Goal: Task Accomplishment & Management: Use online tool/utility

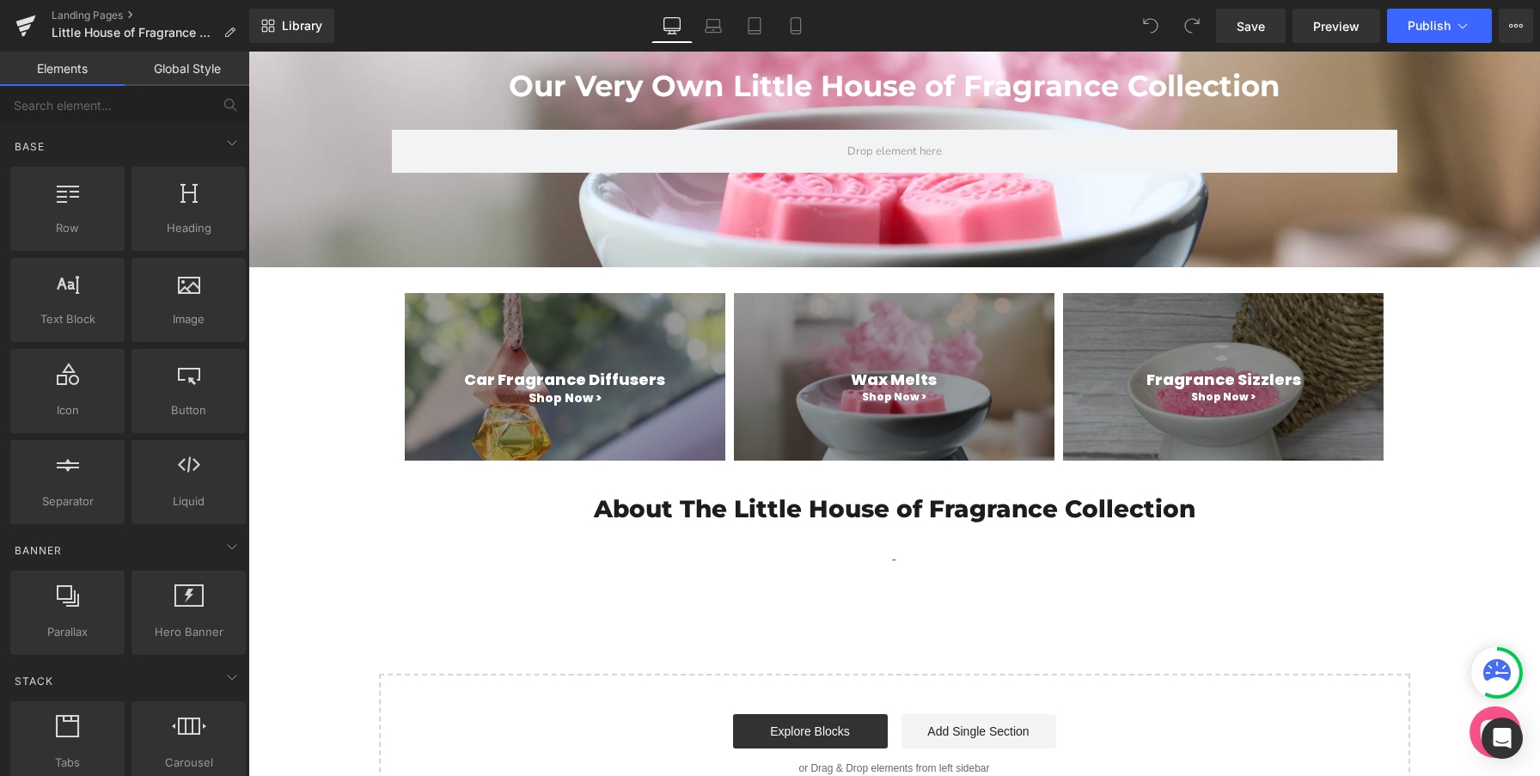
scroll to position [213, 0]
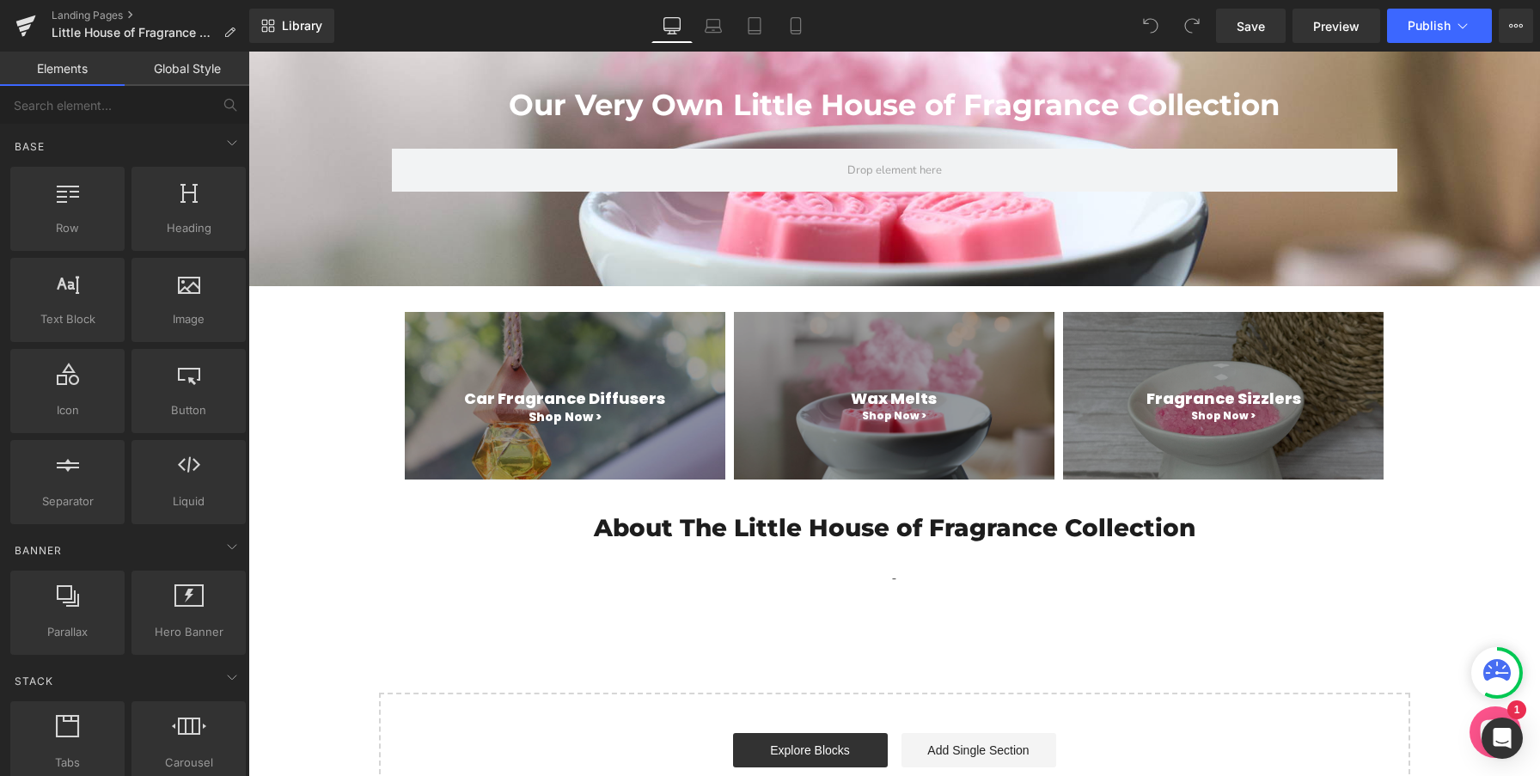
click at [327, 460] on div "Our Very Own Little House of Fragrance Collection Heading Row Hero Banner Row C…" at bounding box center [894, 418] width 1292 height 831
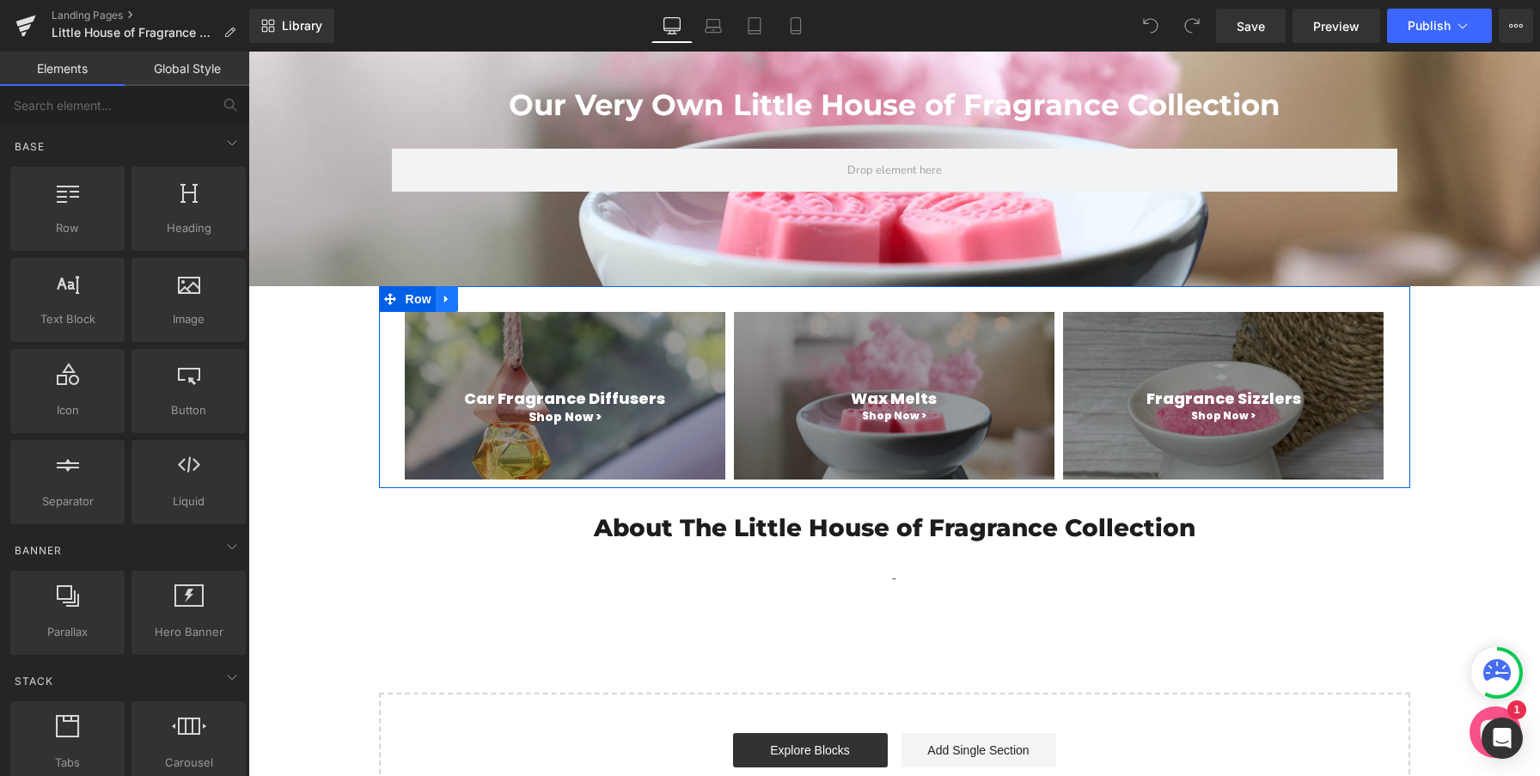
click at [443, 298] on icon "Main content" at bounding box center [447, 298] width 12 height 13
click at [417, 297] on span "Row" at bounding box center [418, 300] width 34 height 26
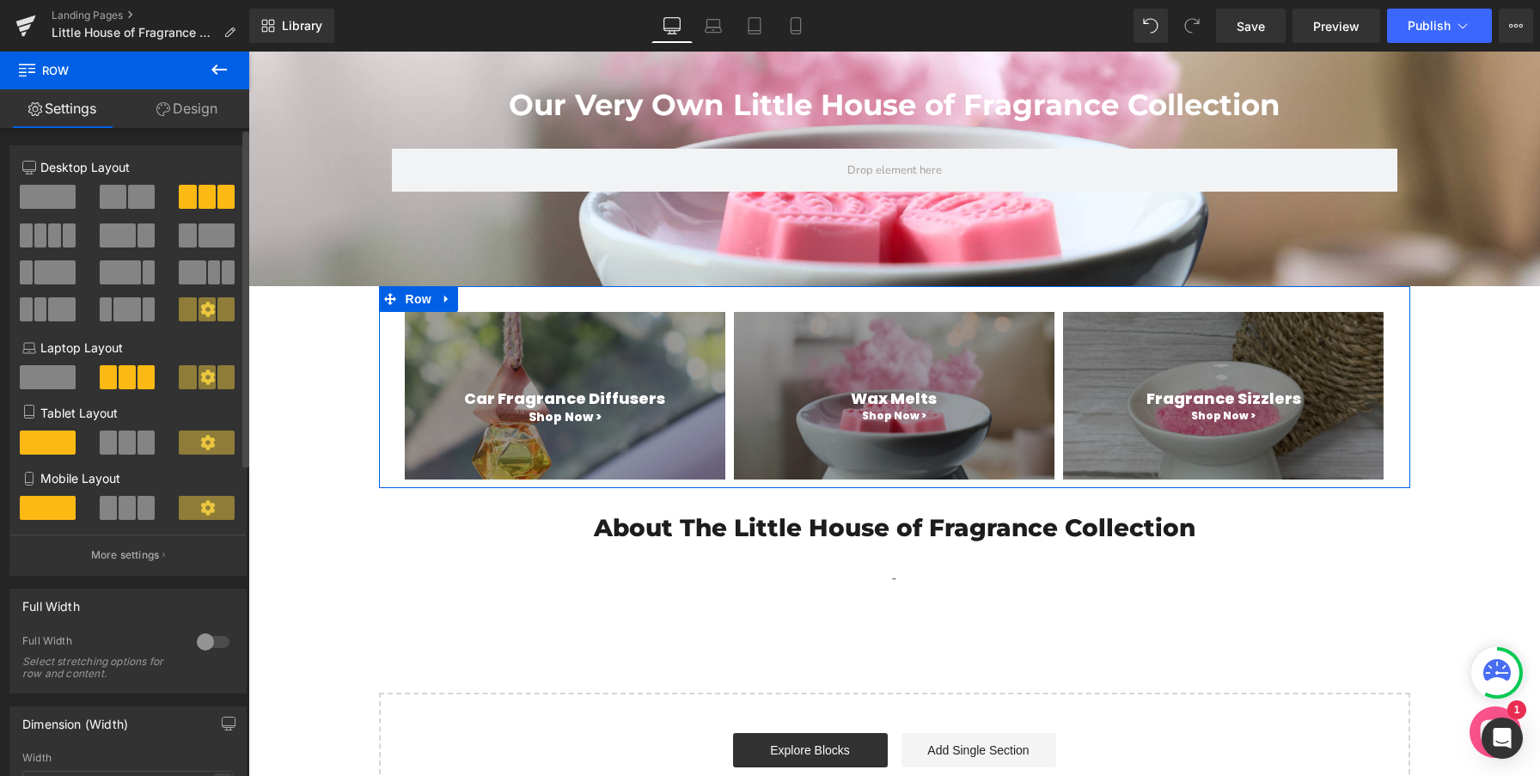
click at [44, 235] on span at bounding box center [40, 235] width 13 height 24
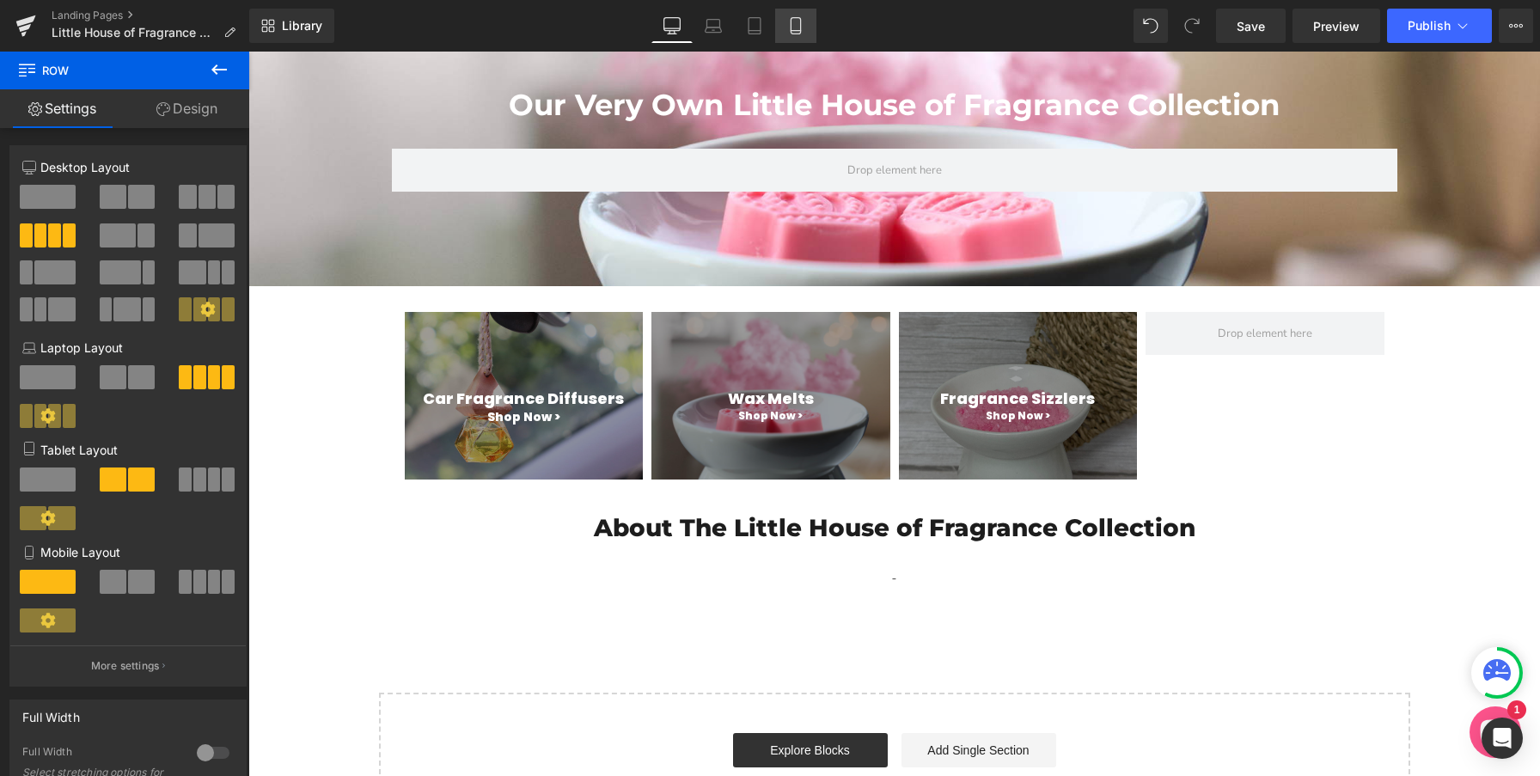
click at [797, 31] on icon at bounding box center [795, 31] width 9 height 0
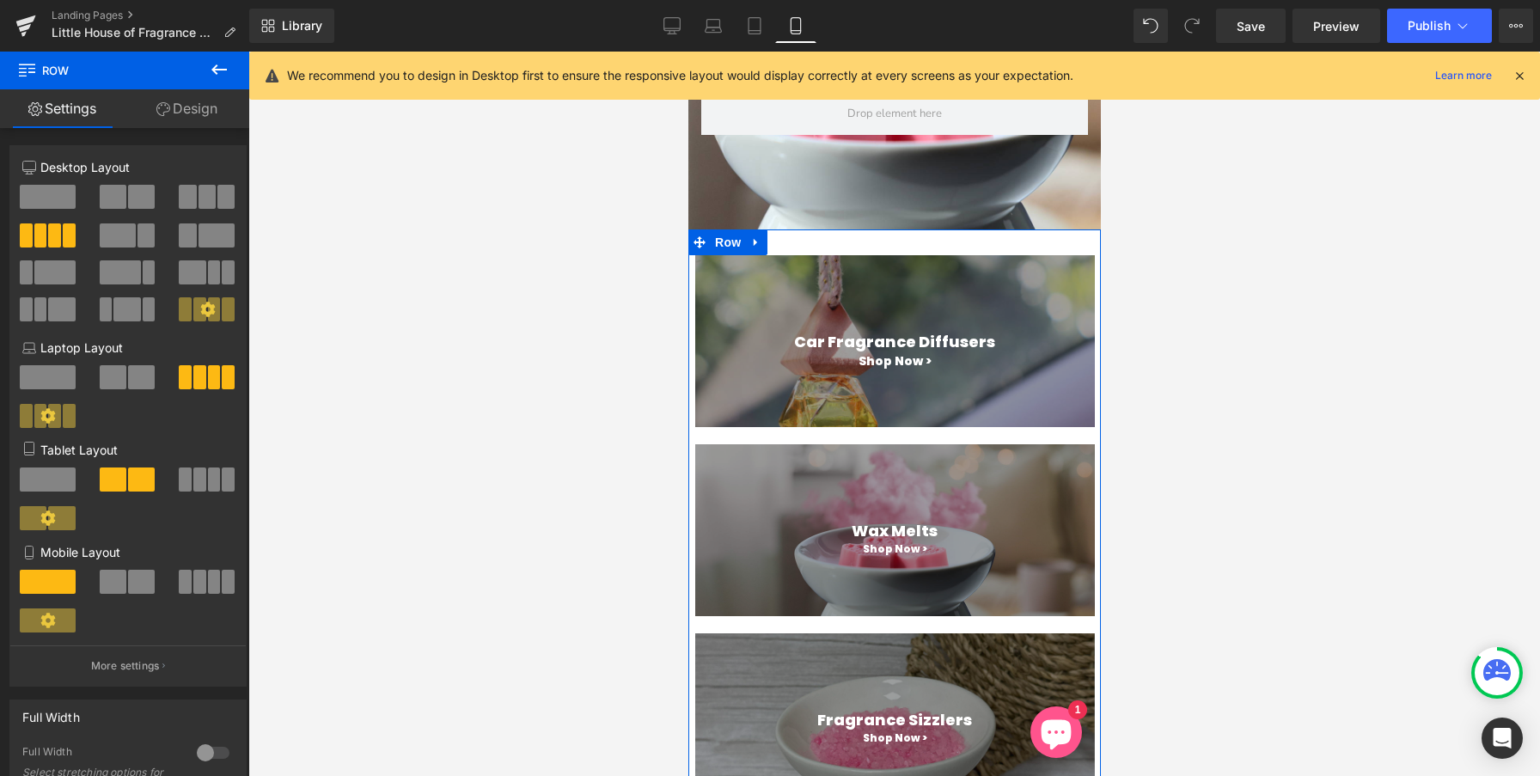
scroll to position [368, 0]
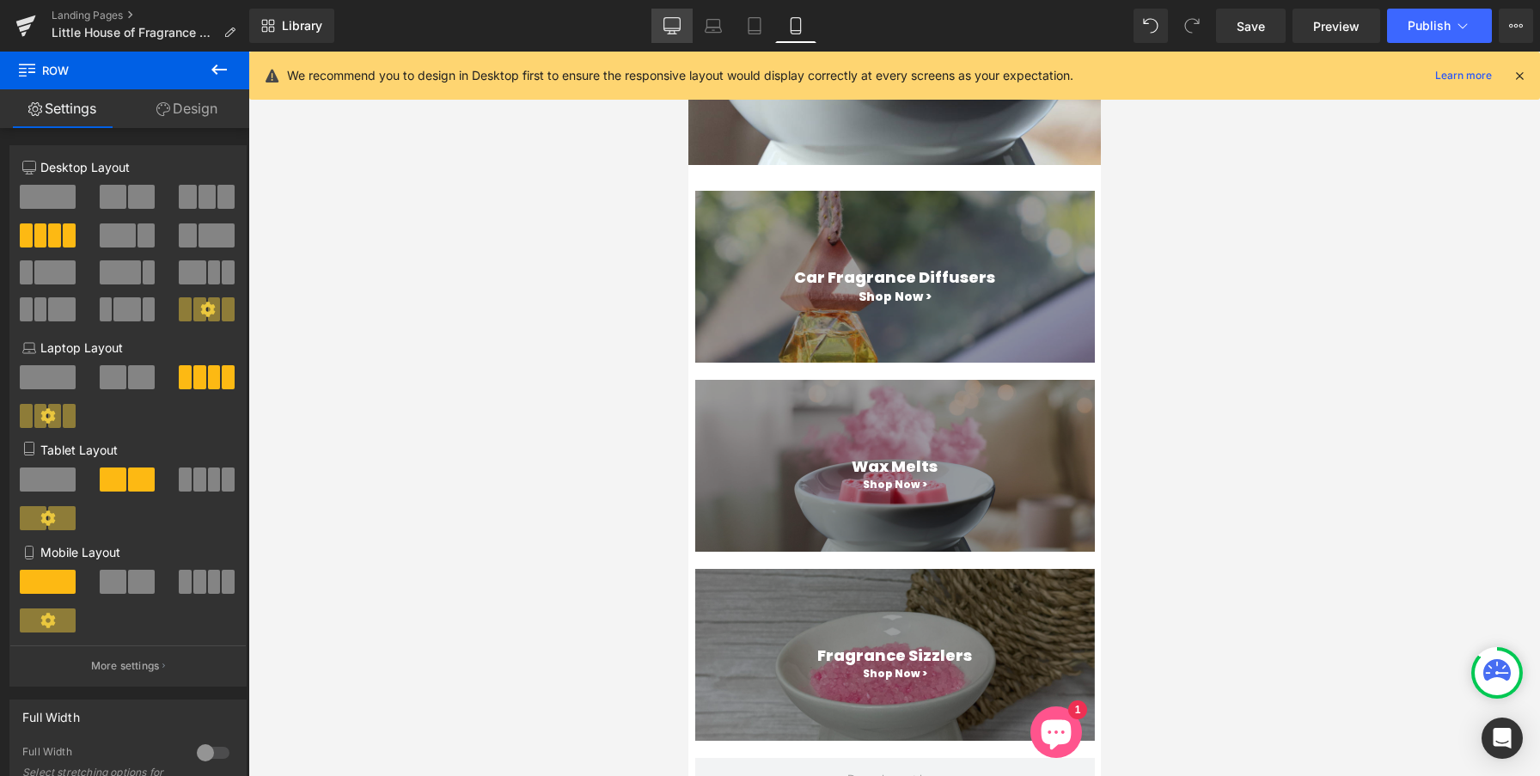
click at [675, 28] on icon at bounding box center [672, 28] width 16 height 0
type input "1200"
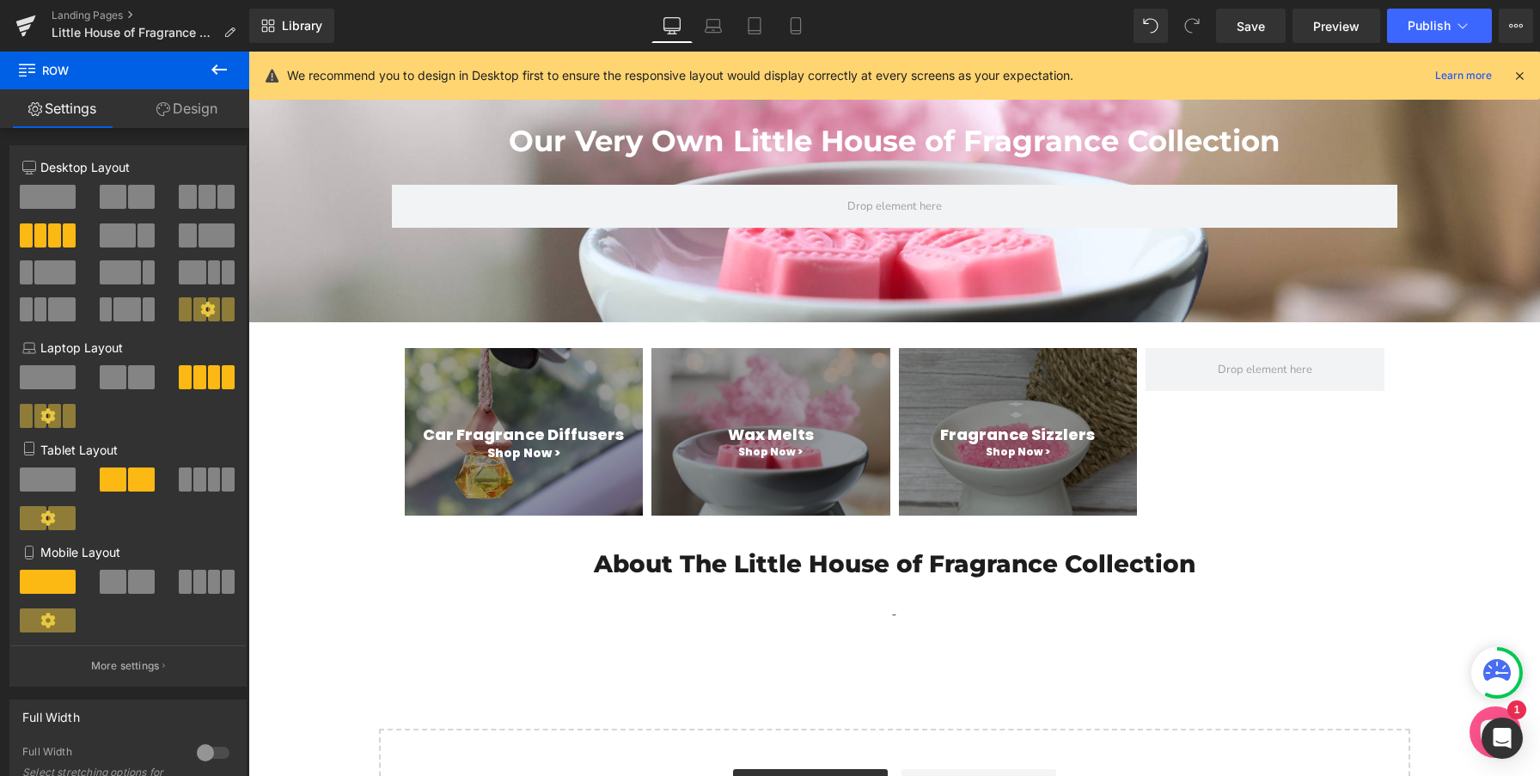
scroll to position [235, 0]
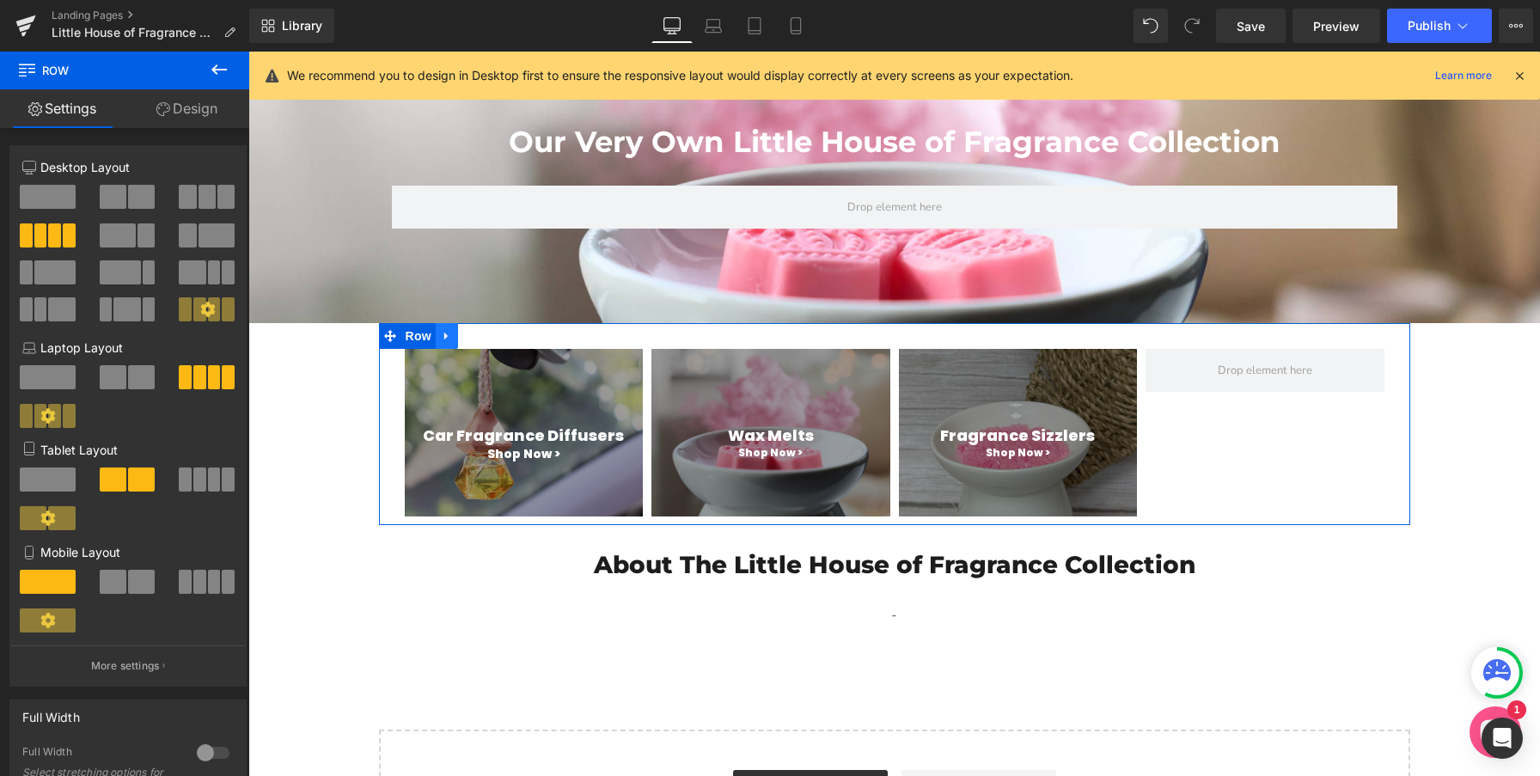
click at [446, 327] on link "Main content" at bounding box center [447, 336] width 22 height 26
click at [411, 339] on span "Row" at bounding box center [418, 336] width 34 height 26
click at [452, 333] on icon "Main content" at bounding box center [447, 335] width 12 height 13
click at [473, 334] on icon "Main content" at bounding box center [469, 336] width 12 height 12
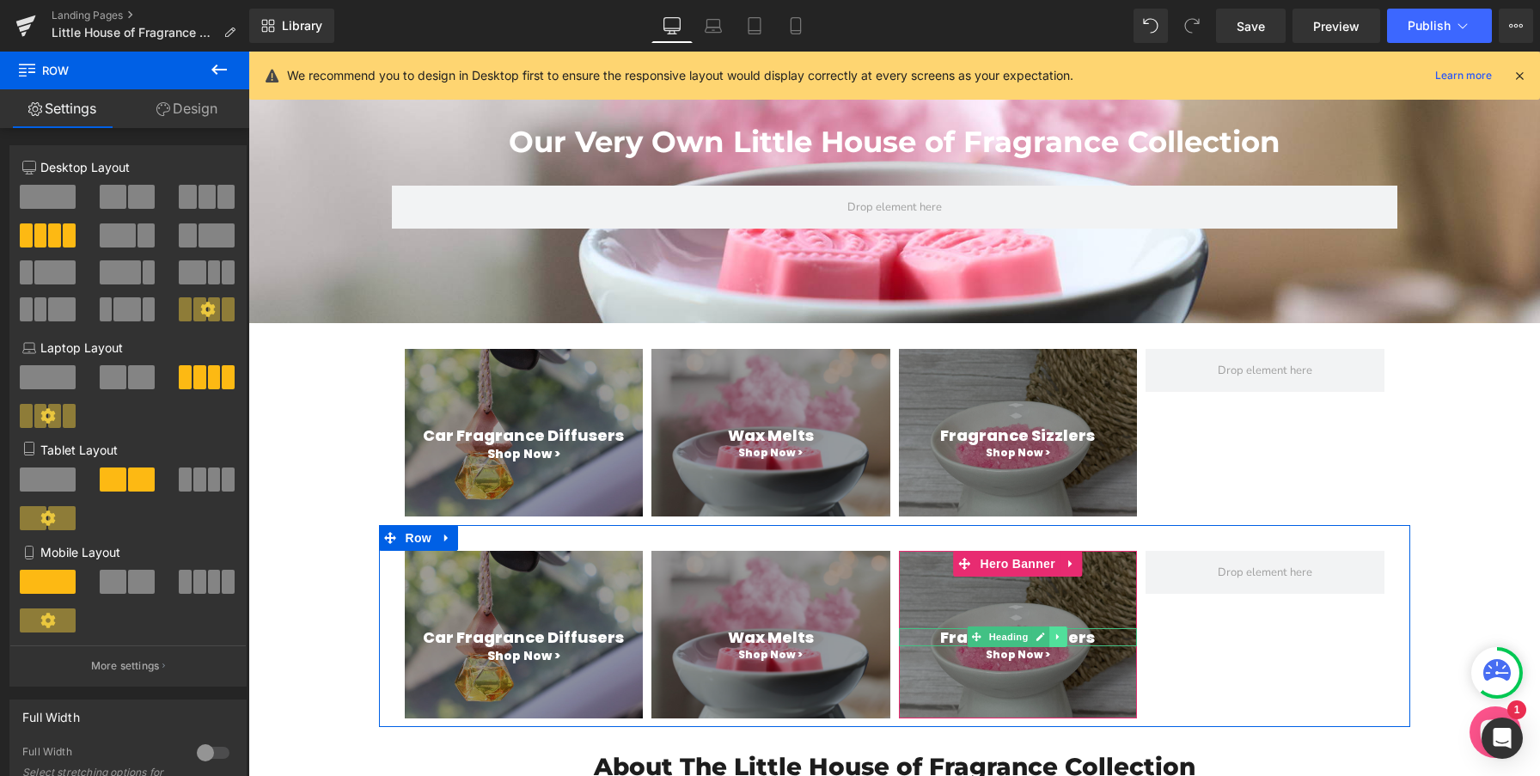
click at [1063, 644] on link "Main content" at bounding box center [1059, 636] width 18 height 21
click at [1067, 635] on icon "Main content" at bounding box center [1067, 636] width 9 height 9
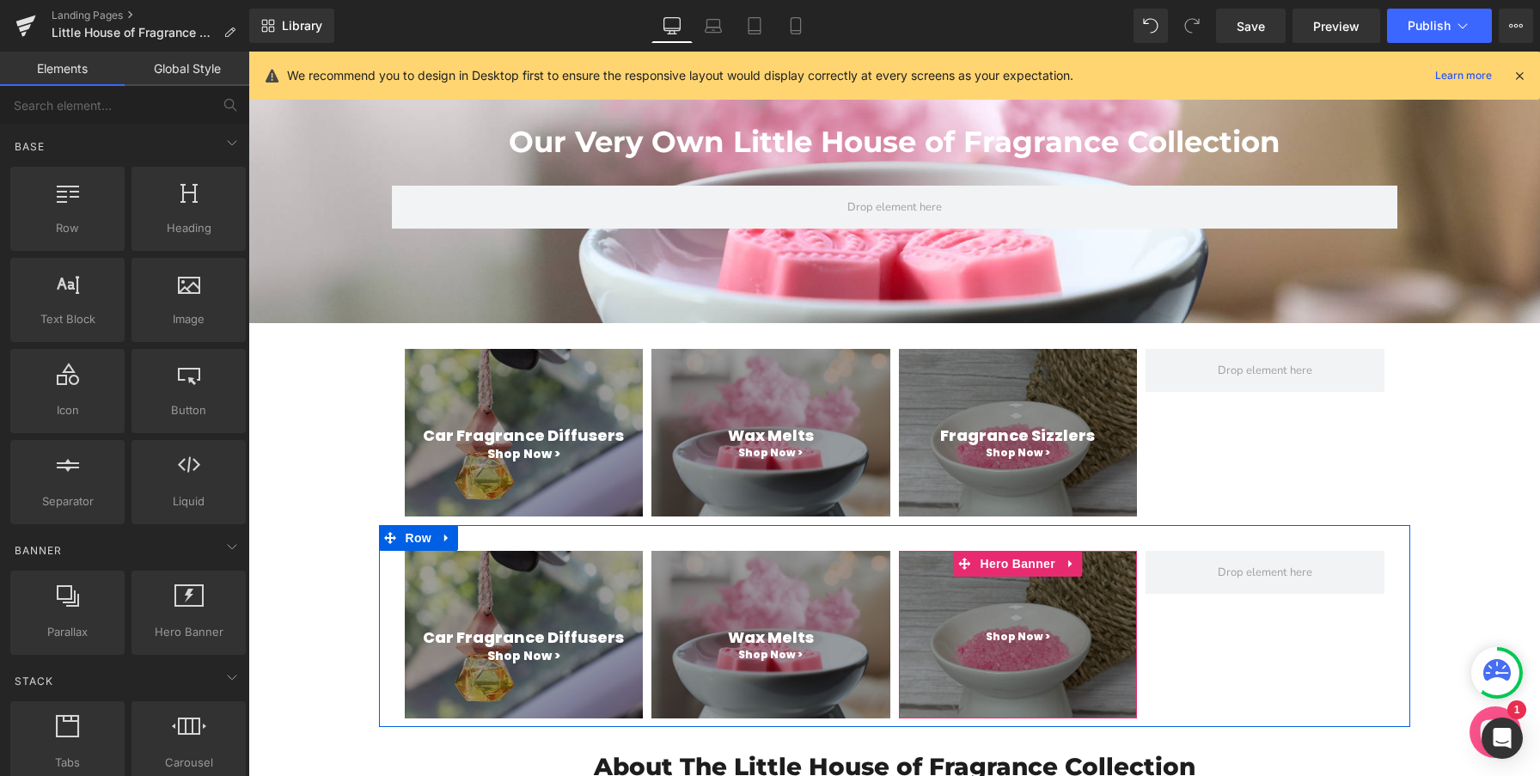
click at [1062, 590] on div "Main content" at bounding box center [1018, 635] width 239 height 168
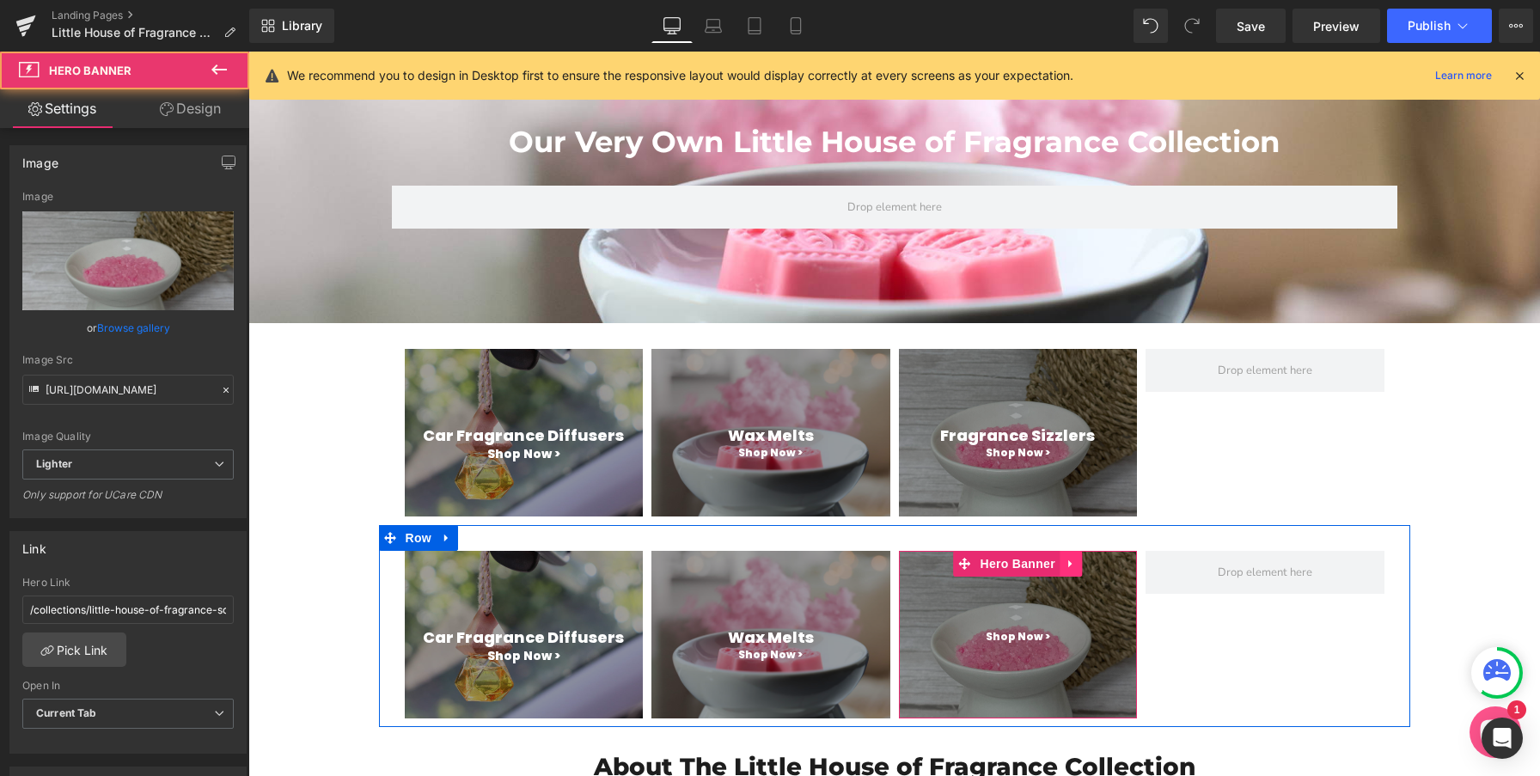
click at [1068, 567] on icon "Main content" at bounding box center [1069, 563] width 3 height 8
click at [1087, 564] on icon "Main content" at bounding box center [1082, 564] width 12 height 12
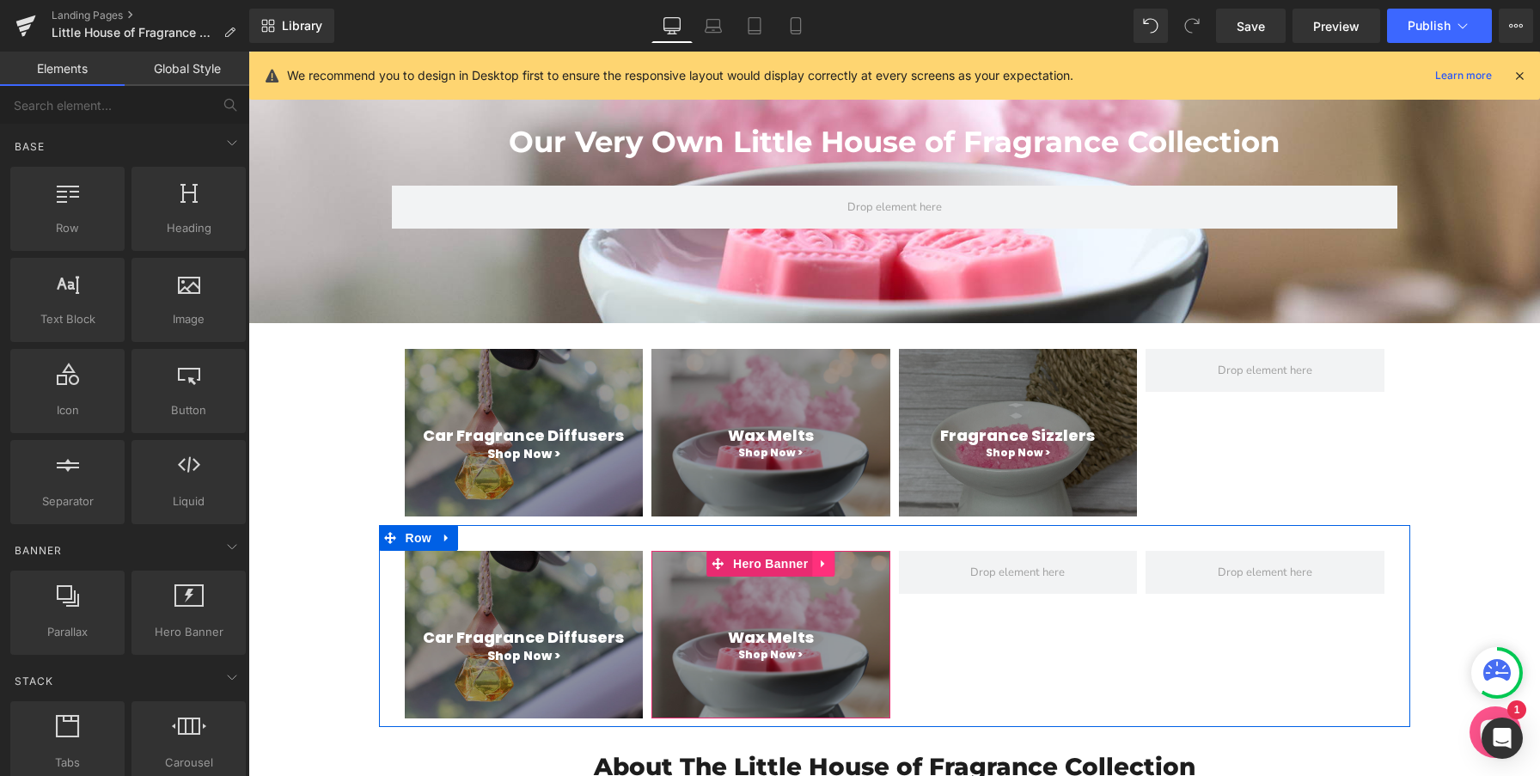
click at [828, 563] on icon "Main content" at bounding box center [823, 563] width 12 height 13
click at [832, 563] on icon "Main content" at bounding box center [834, 564] width 12 height 12
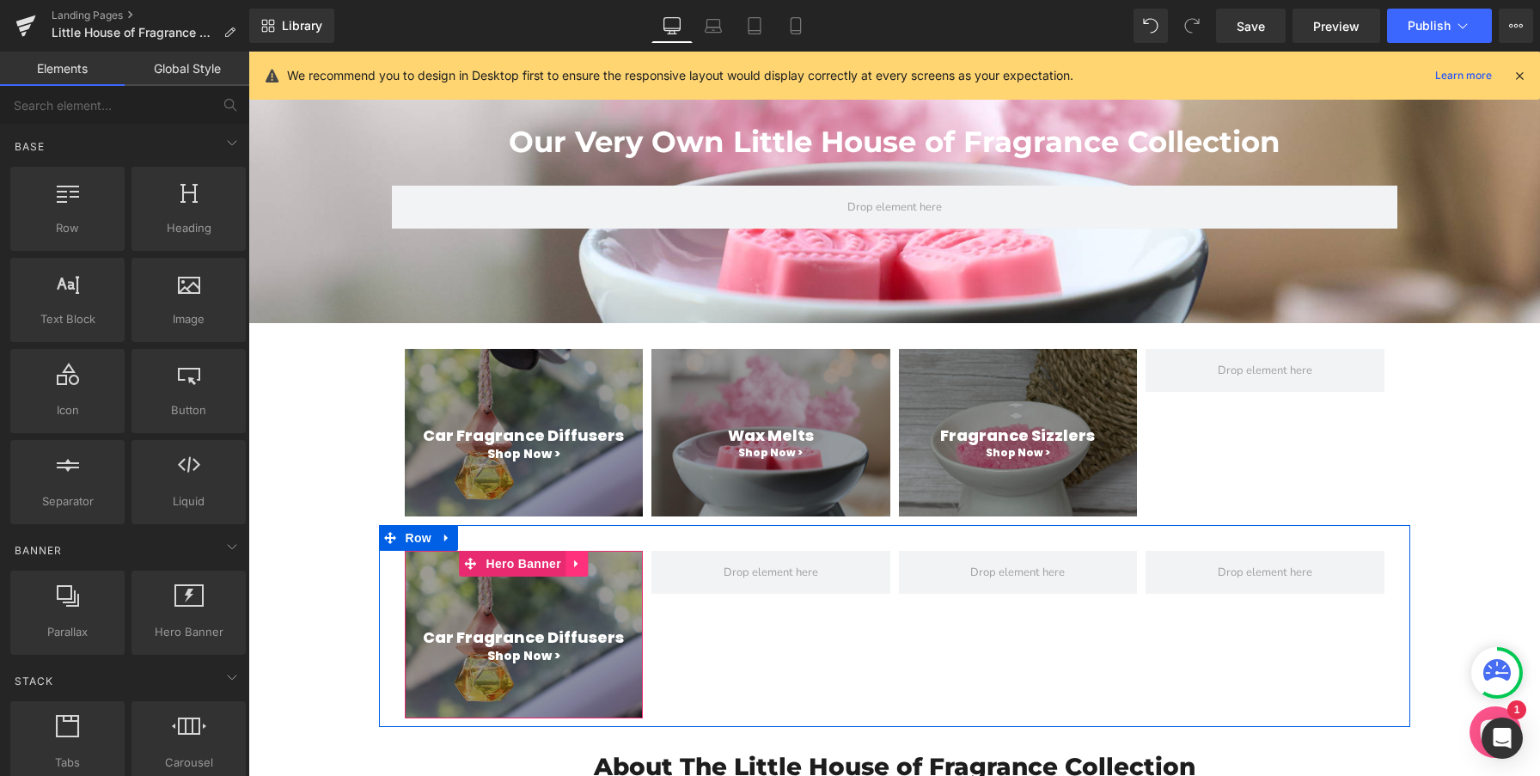
click at [576, 565] on icon "Main content" at bounding box center [577, 563] width 12 height 13
click at [589, 565] on icon "Main content" at bounding box center [588, 564] width 12 height 12
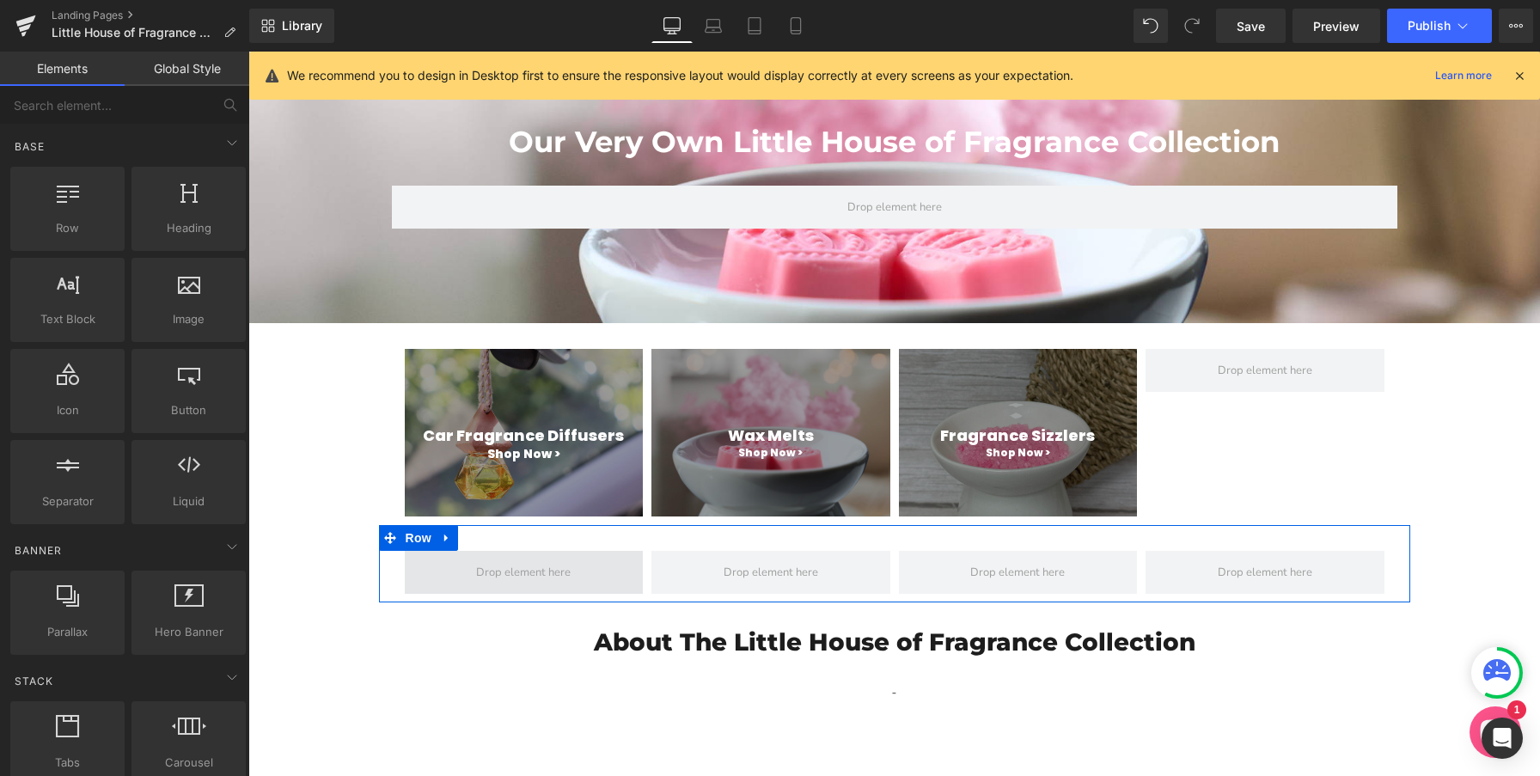
click at [422, 565] on span "Main content" at bounding box center [524, 572] width 239 height 43
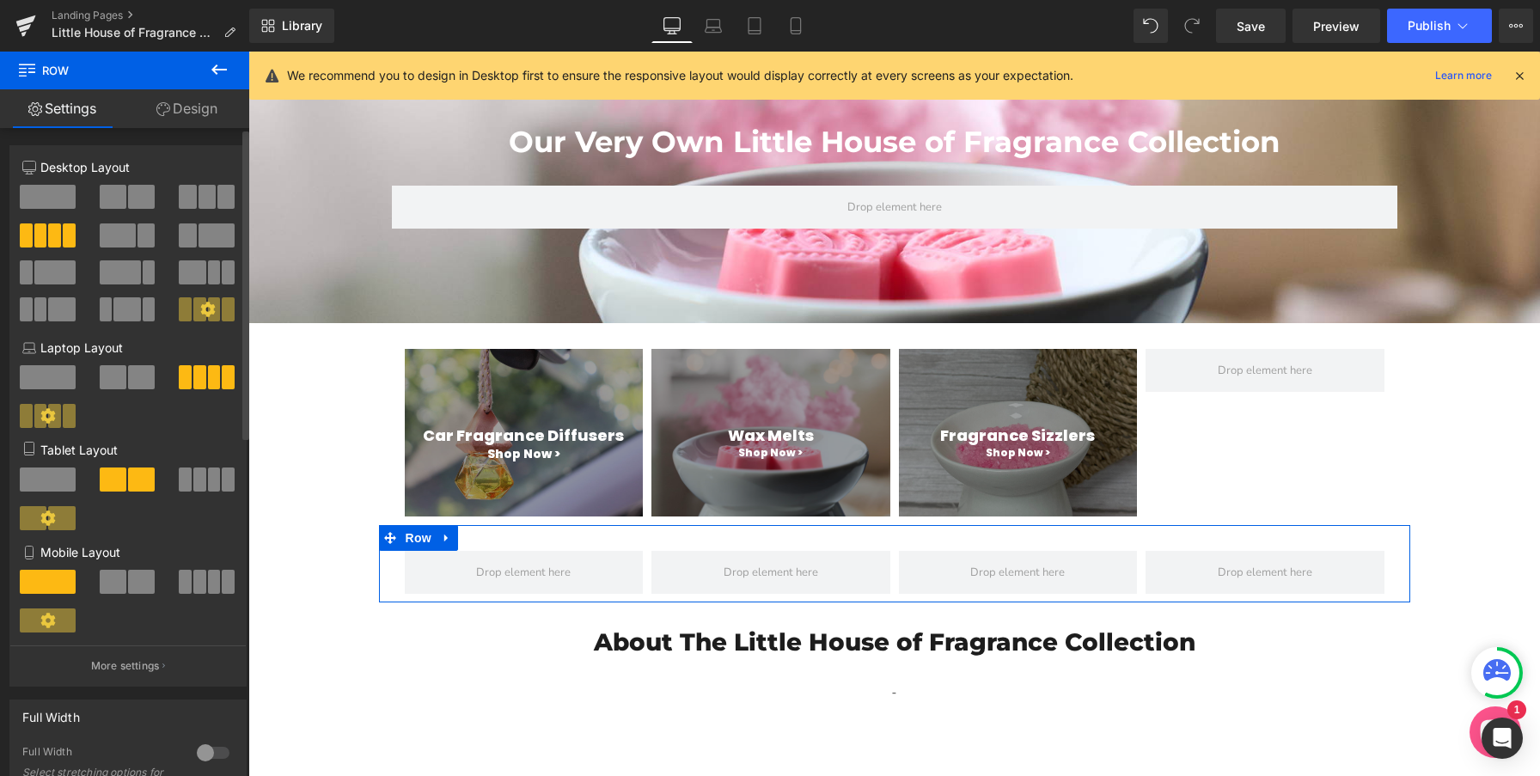
click at [128, 195] on span at bounding box center [141, 197] width 27 height 24
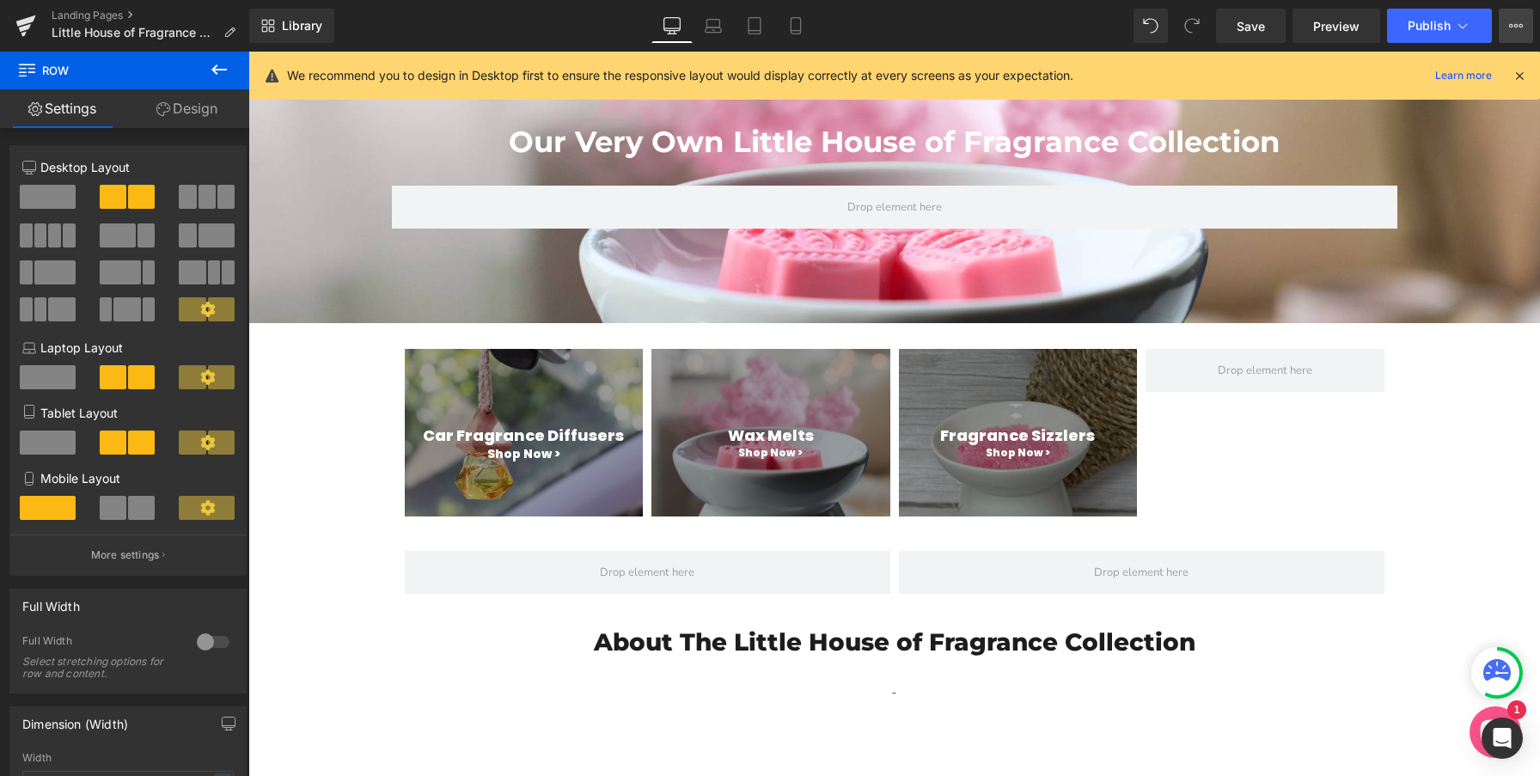
click at [1517, 23] on icon at bounding box center [1516, 26] width 14 height 14
